Goal: Information Seeking & Learning: Understand process/instructions

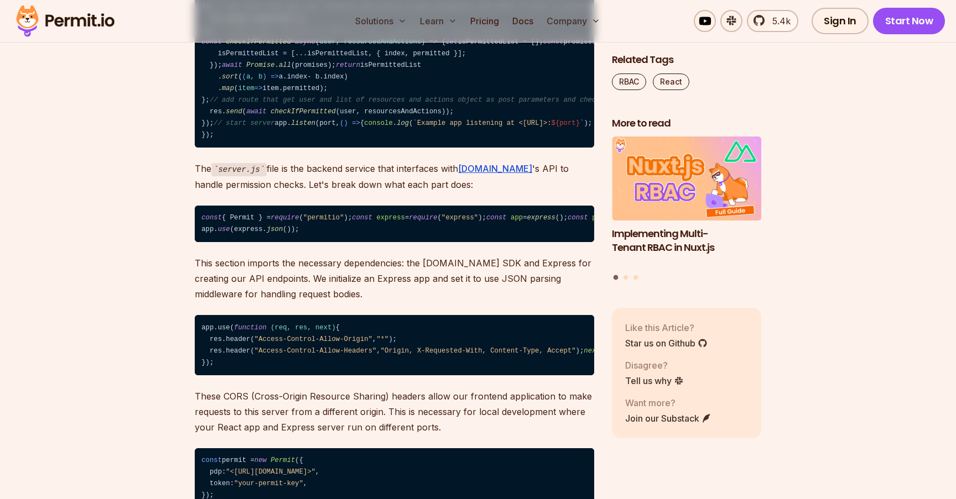
scroll to position [6785, 0]
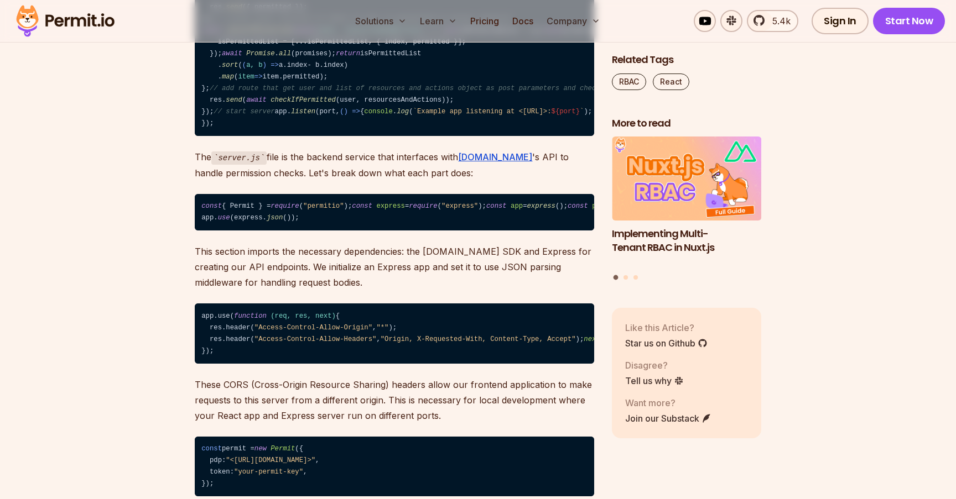
drag, startPoint x: 239, startPoint y: 144, endPoint x: 353, endPoint y: 148, distance: 113.4
click at [354, 137] on code "// server.js const { Permit } = require ( "permitio" ); const express = require…" at bounding box center [394, 19] width 399 height 234
click at [353, 137] on code "// server.js const { Permit } = require ( "permitio" ); const express = require…" at bounding box center [394, 19] width 399 height 234
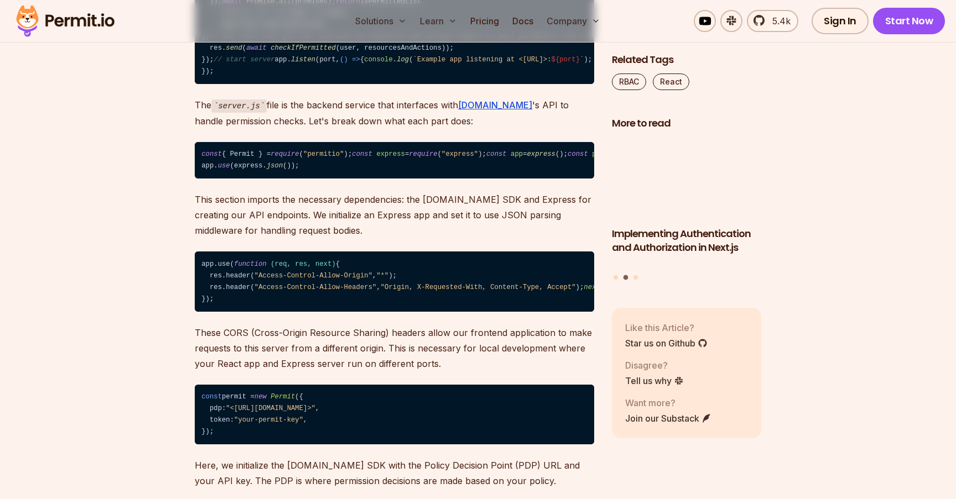
scroll to position [6838, 0]
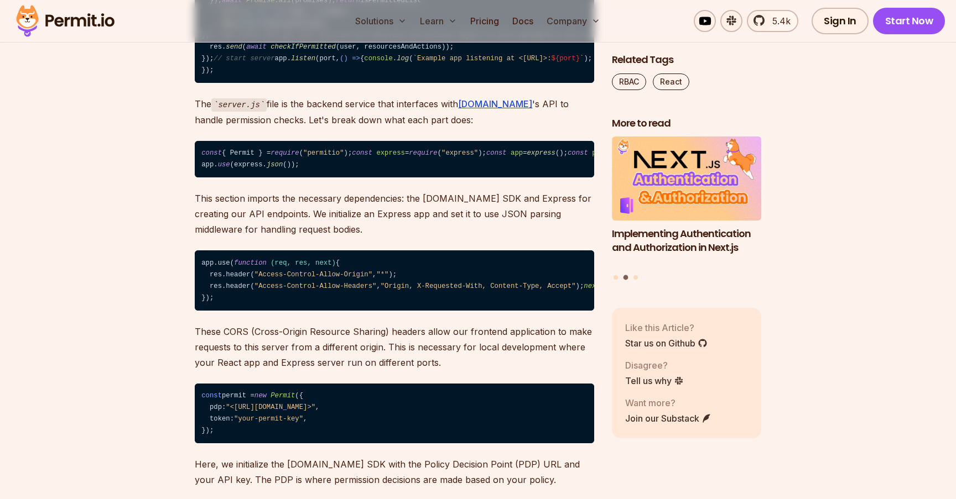
drag, startPoint x: 244, startPoint y: 101, endPoint x: 343, endPoint y: 102, distance: 99.0
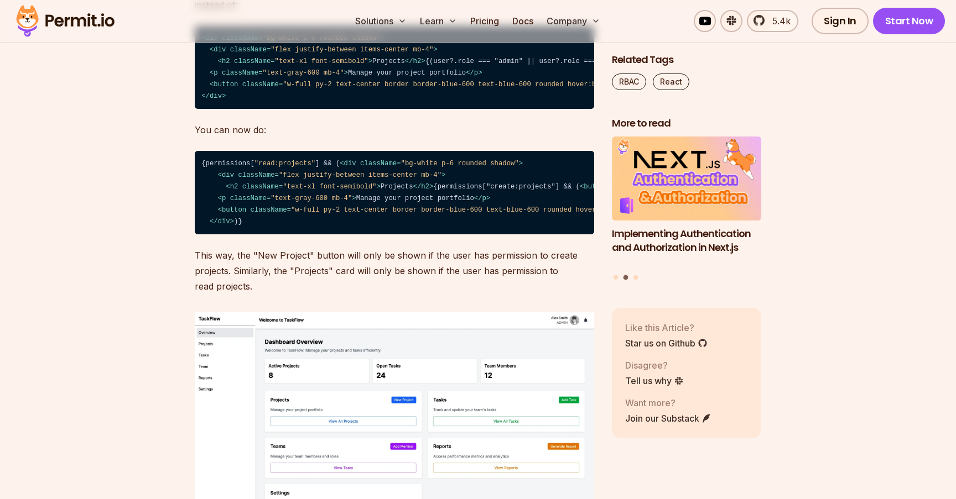
scroll to position [9150, 0]
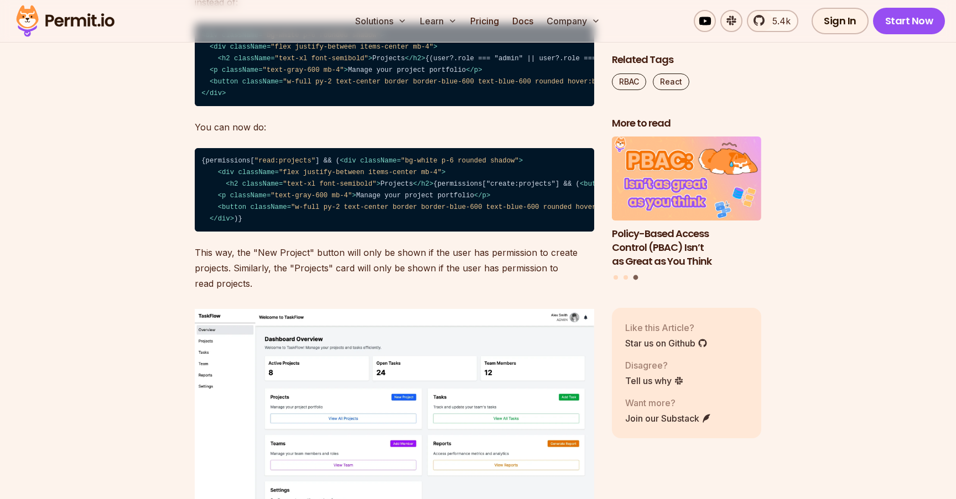
drag, startPoint x: 247, startPoint y: 140, endPoint x: 251, endPoint y: 316, distance: 175.9
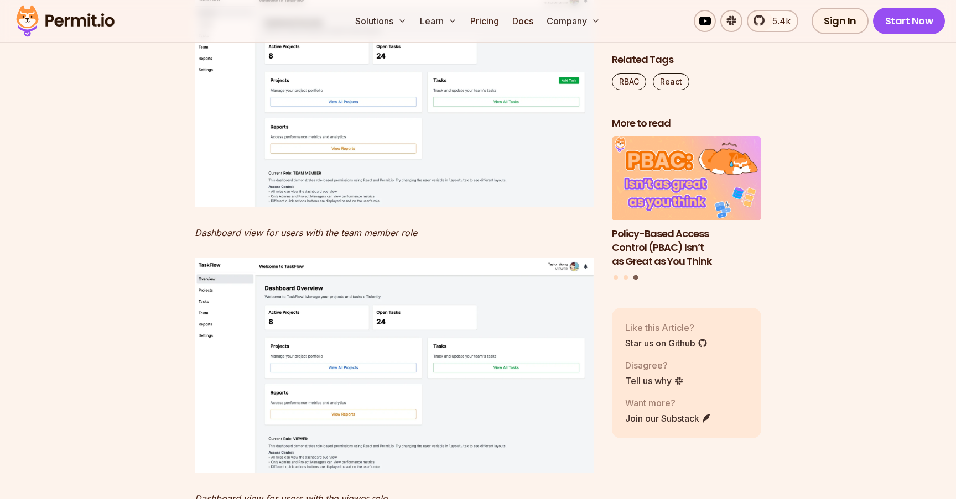
scroll to position [10005, 0]
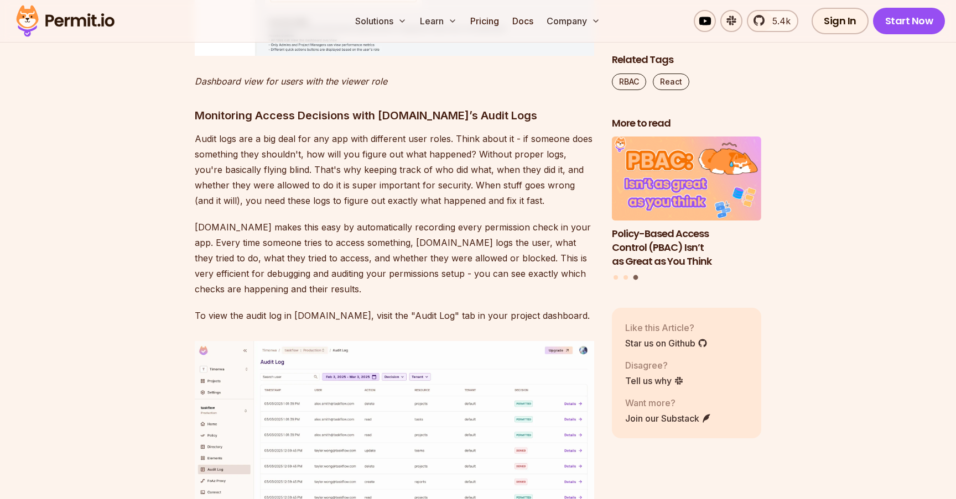
scroll to position [10419, 0]
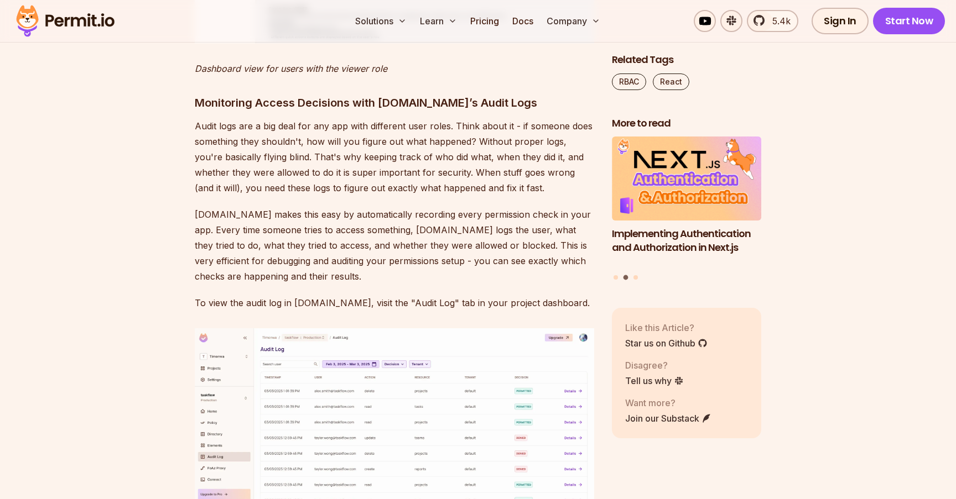
scroll to position [10425, 0]
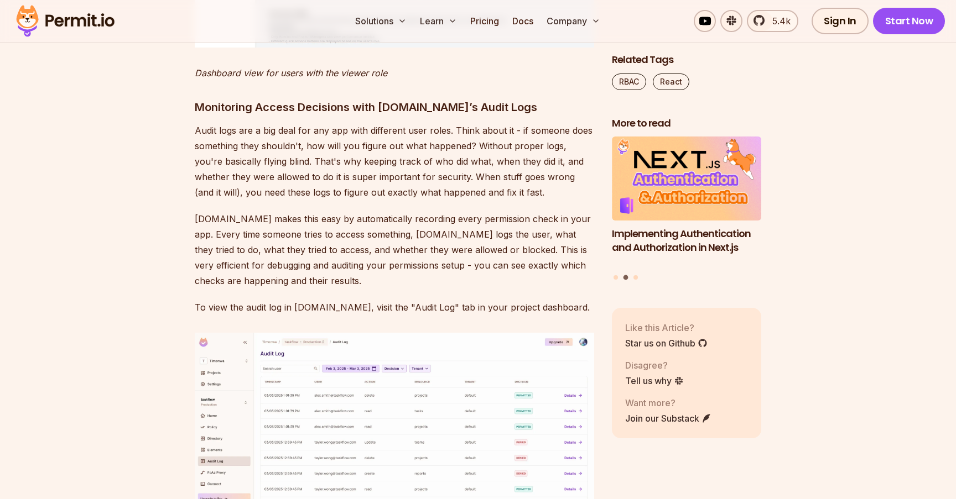
drag, startPoint x: 231, startPoint y: 341, endPoint x: 351, endPoint y: 343, distance: 119.5
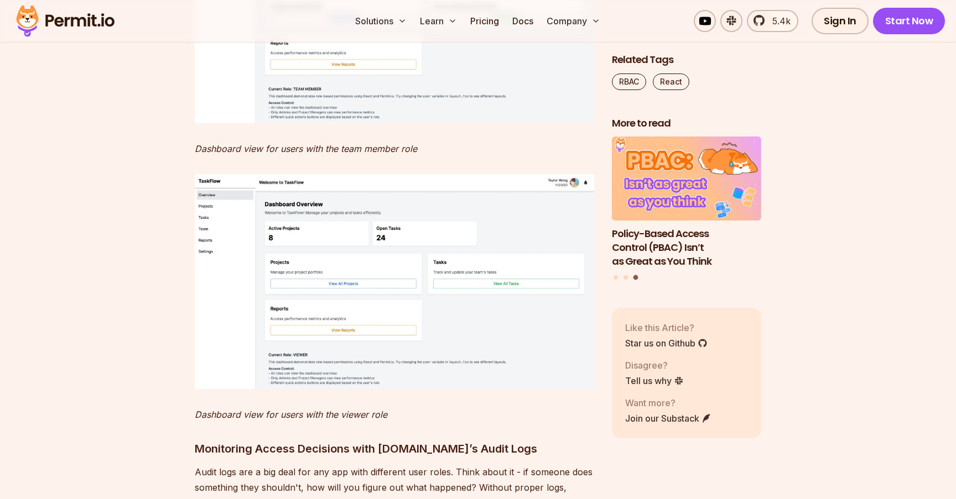
scroll to position [10074, 0]
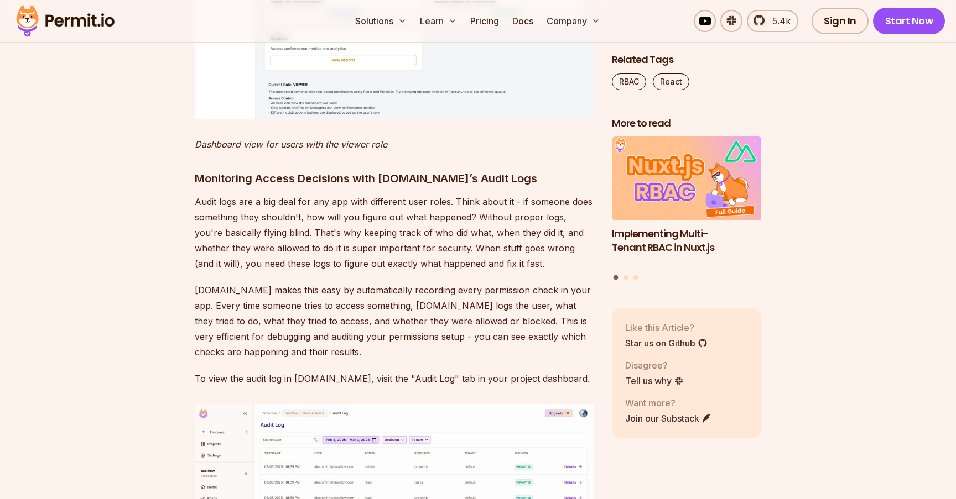
scroll to position [10356, 0]
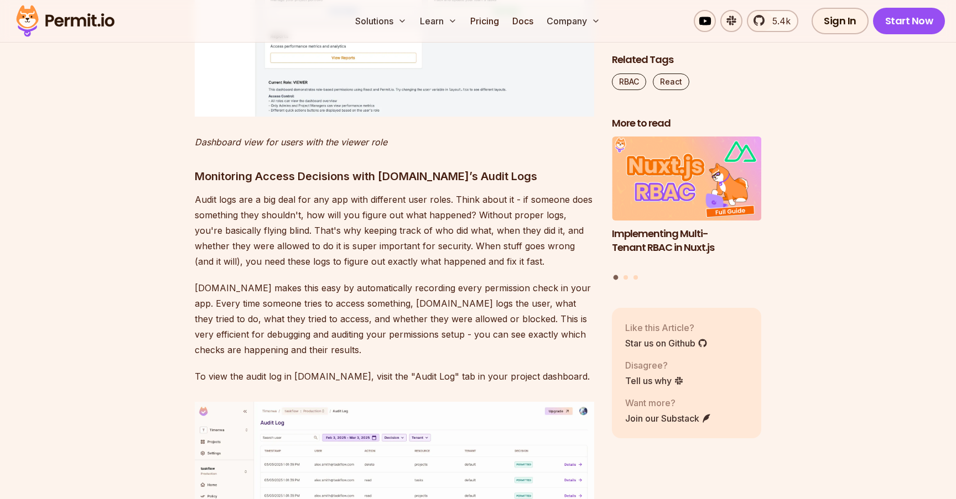
drag, startPoint x: 231, startPoint y: 178, endPoint x: 367, endPoint y: 174, distance: 135.5
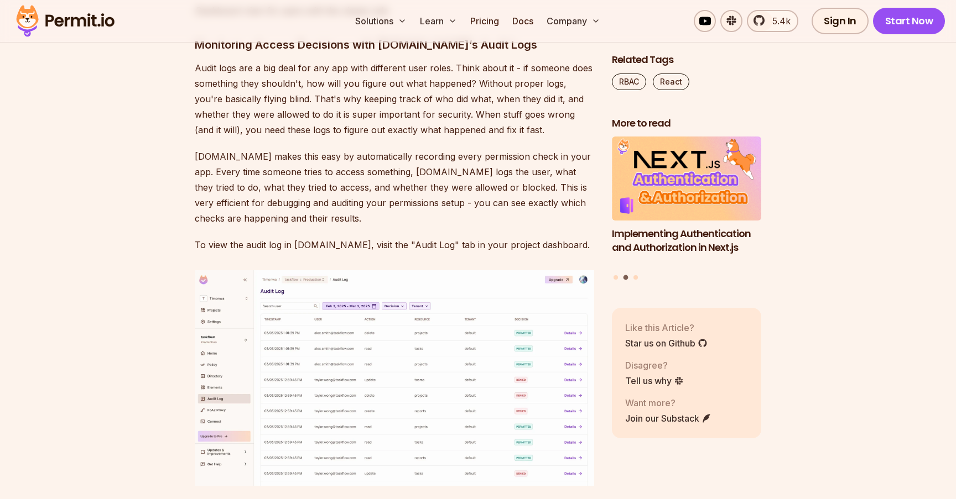
scroll to position [10488, 0]
drag, startPoint x: 263, startPoint y: 280, endPoint x: 352, endPoint y: 273, distance: 89.9
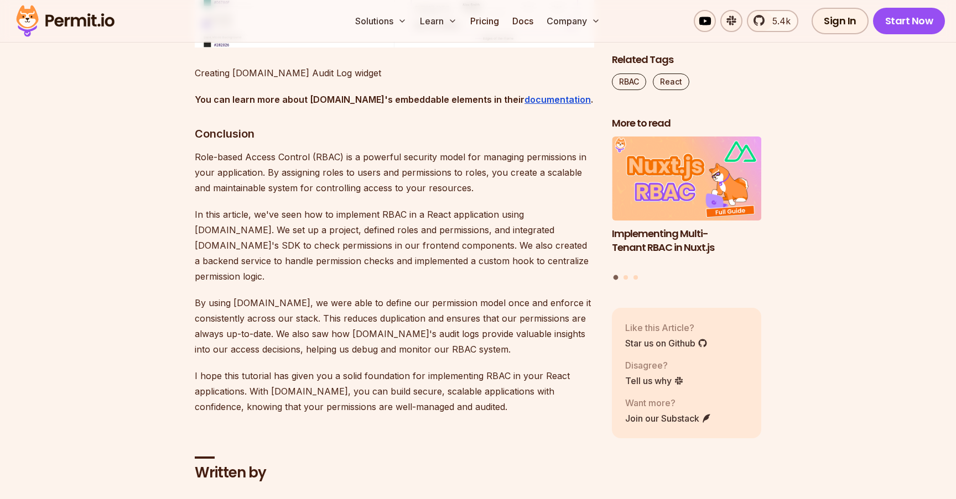
scroll to position [11799, 0]
